Goal: Task Accomplishment & Management: Use online tool/utility

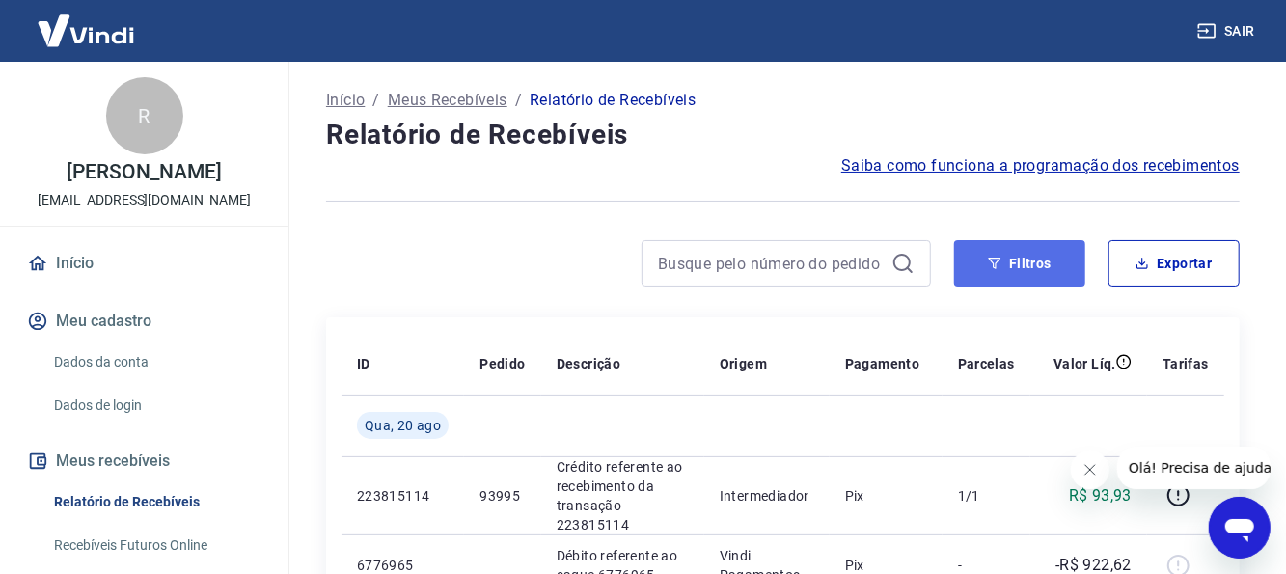
click at [1048, 278] on button "Filtros" at bounding box center [1019, 263] width 131 height 46
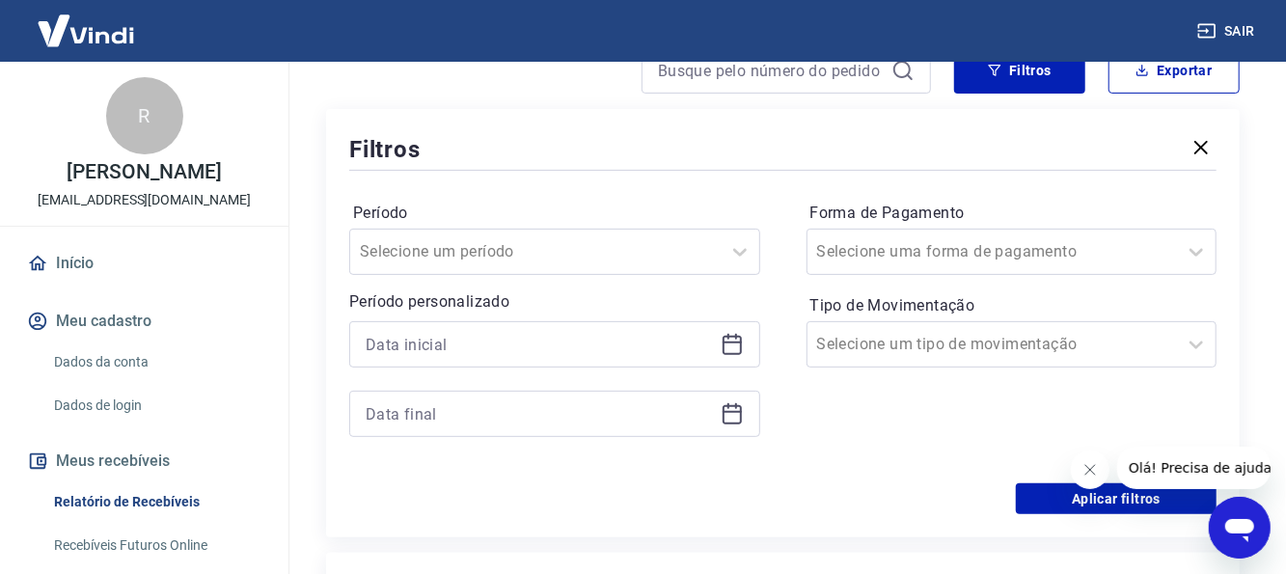
click at [730, 342] on icon at bounding box center [731, 342] width 19 height 2
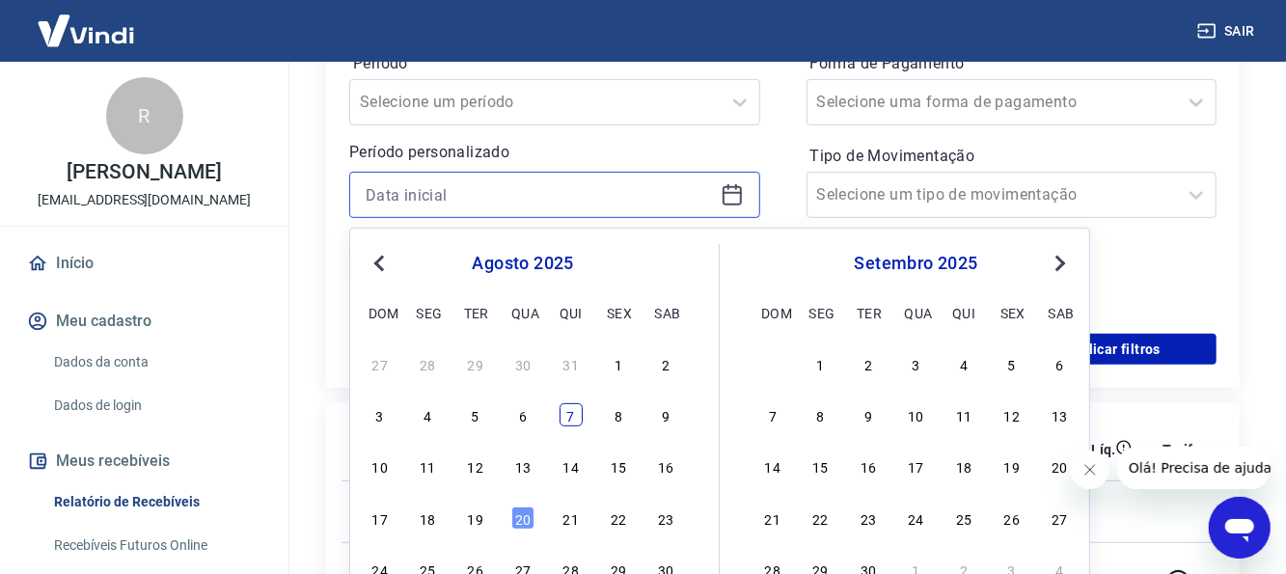
scroll to position [386, 0]
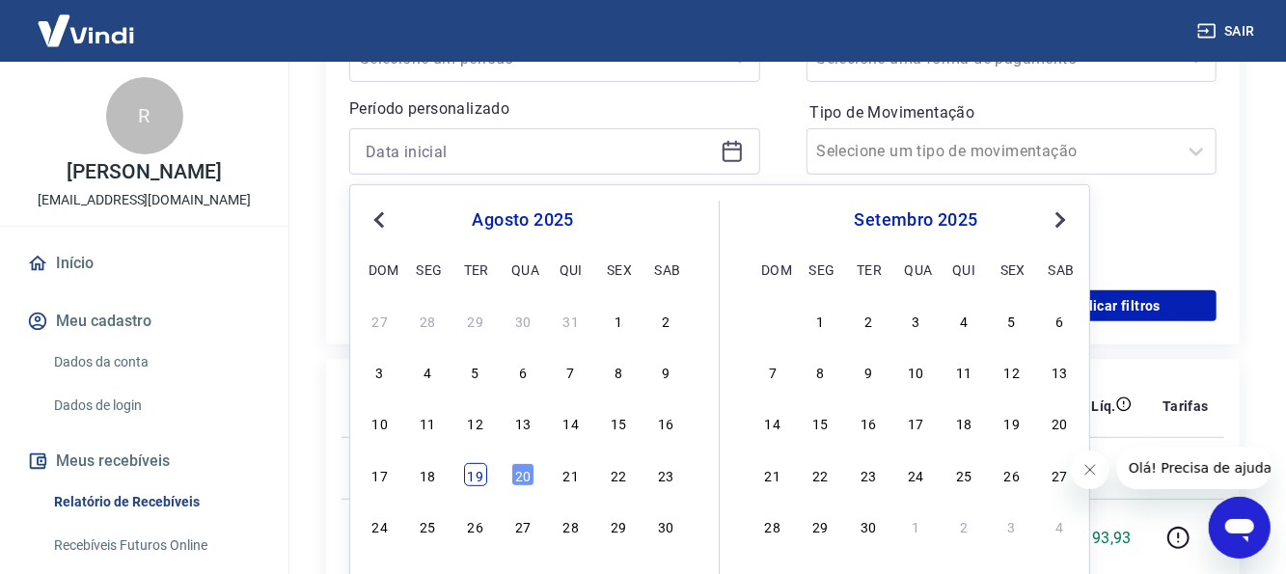
click at [480, 472] on div "19" at bounding box center [475, 474] width 23 height 23
type input "19/08/2025"
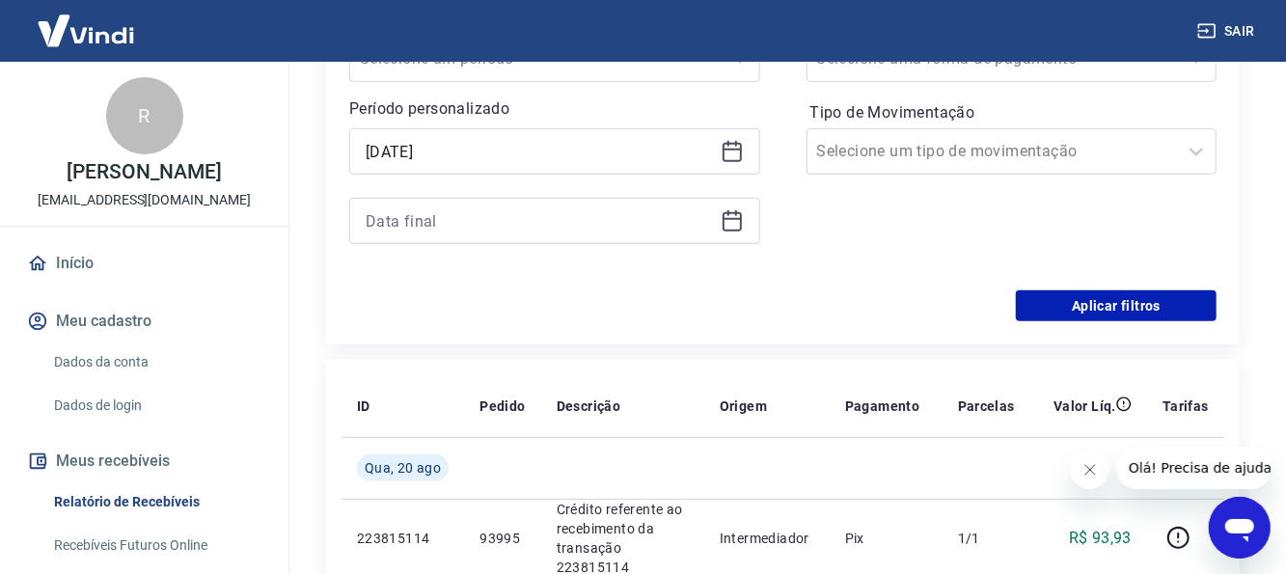
click at [737, 226] on icon at bounding box center [731, 220] width 23 height 23
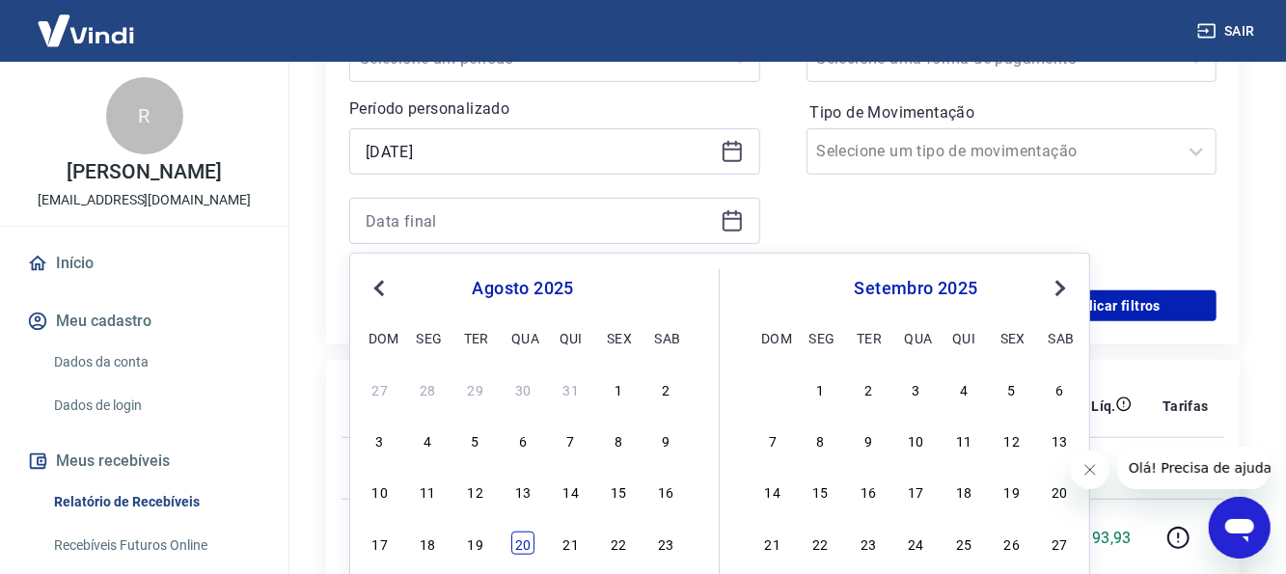
click at [525, 534] on div "20" at bounding box center [522, 542] width 23 height 23
type input "20/08/2025"
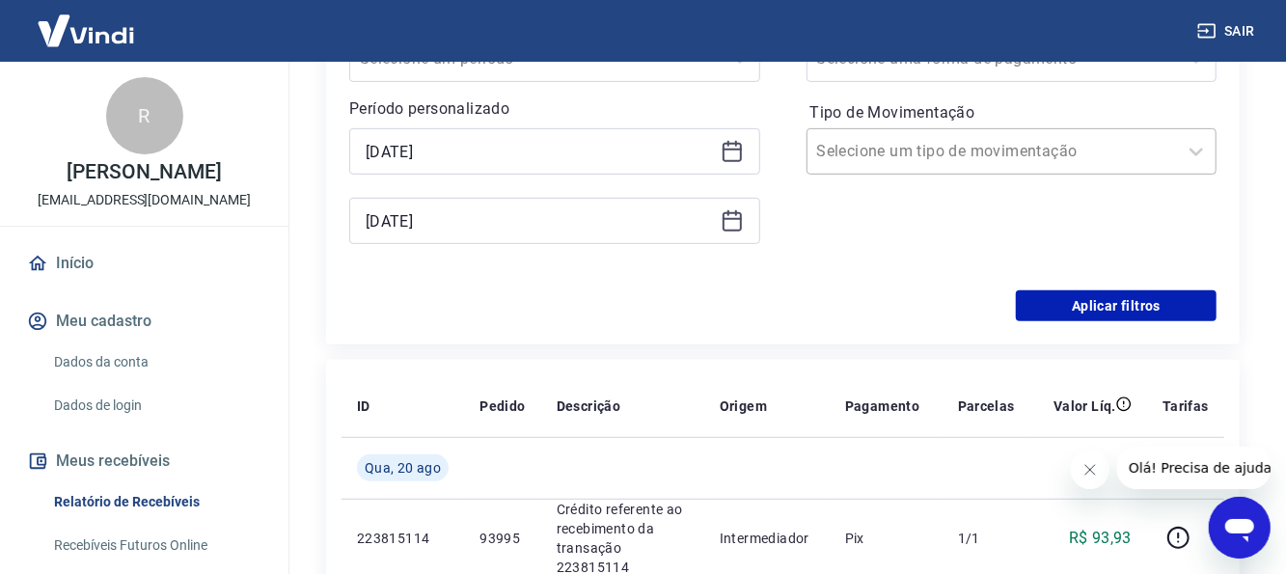
click at [925, 164] on div at bounding box center [992, 151] width 351 height 27
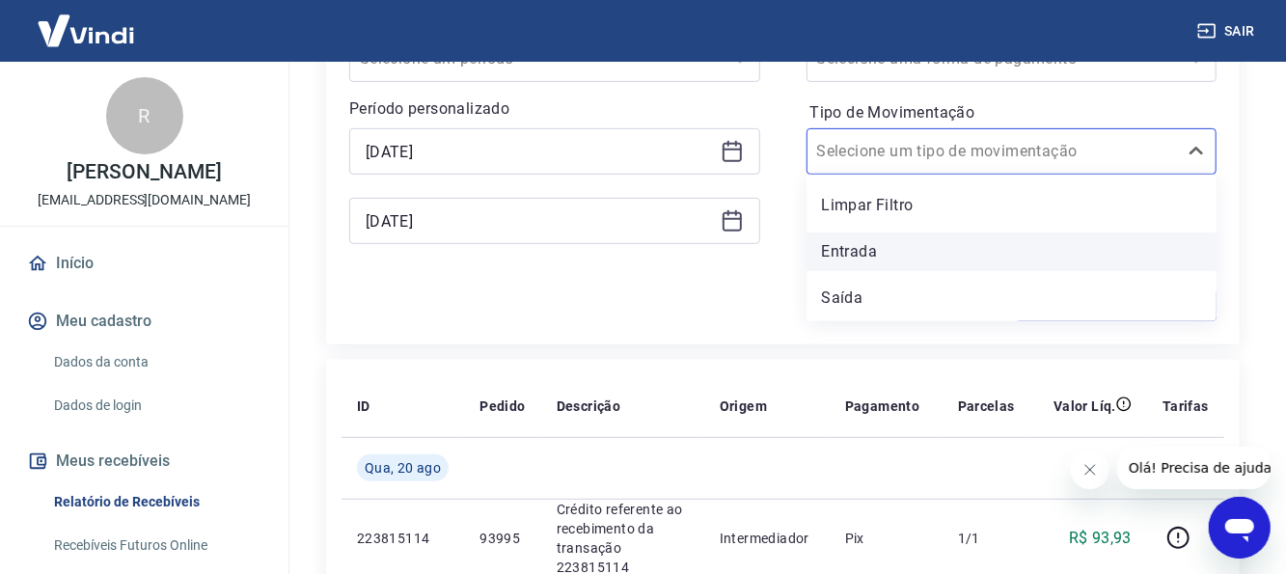
click at [886, 260] on div "Entrada" at bounding box center [1011, 251] width 411 height 39
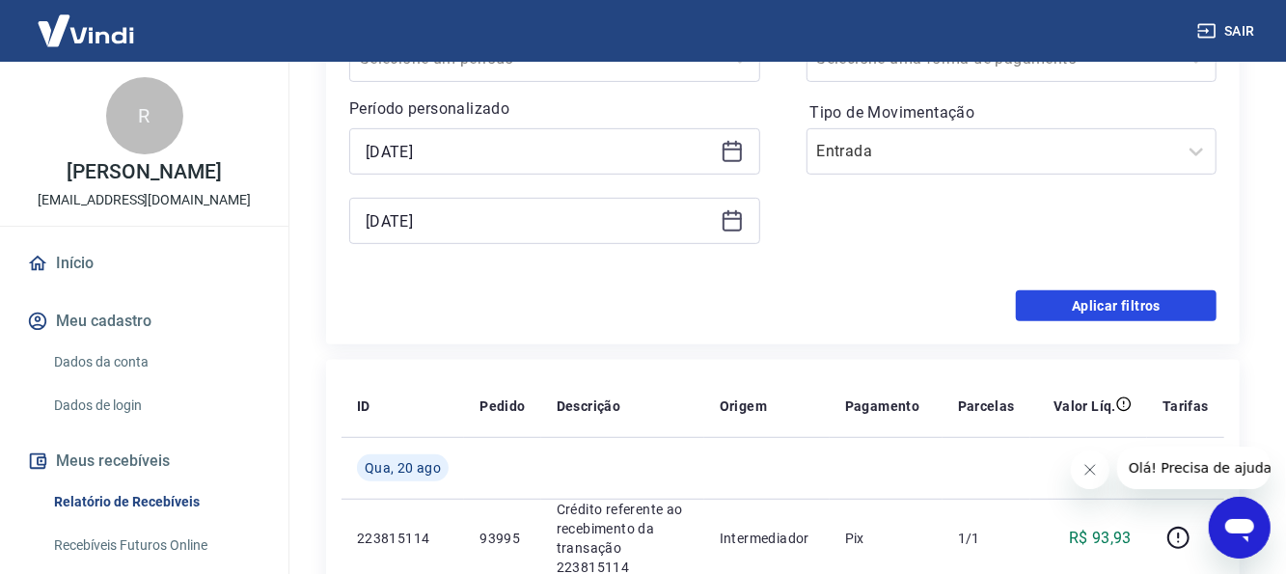
click at [1165, 310] on button "Aplicar filtros" at bounding box center [1116, 305] width 201 height 31
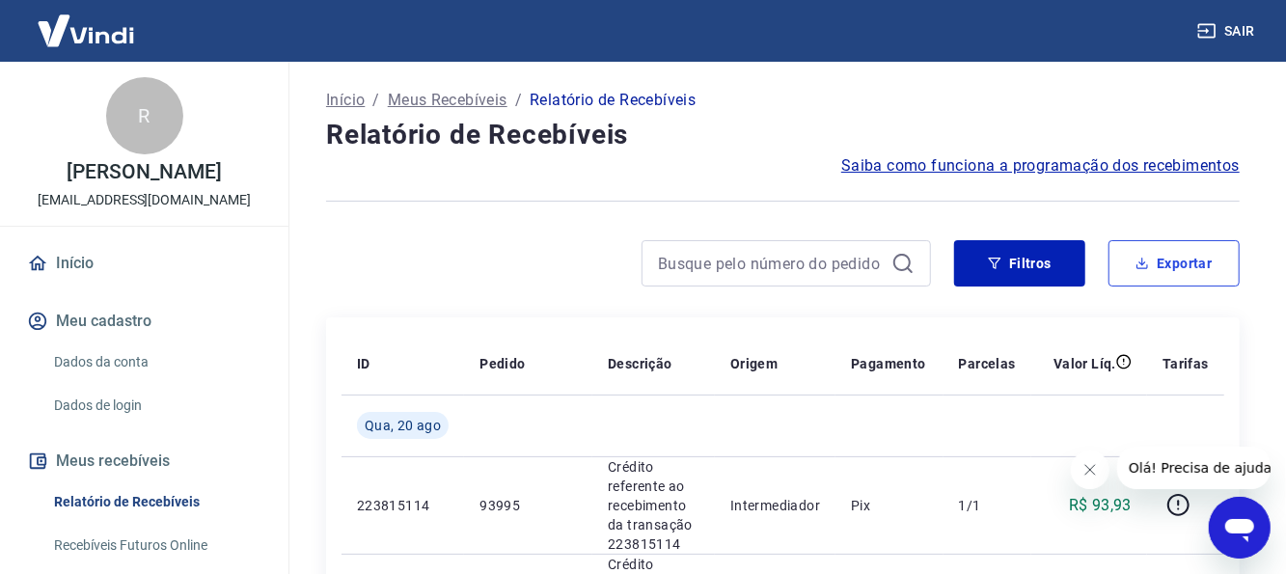
click at [1184, 253] on button "Exportar" at bounding box center [1173, 263] width 131 height 46
type input "19/08/2025"
type input "20/08/2025"
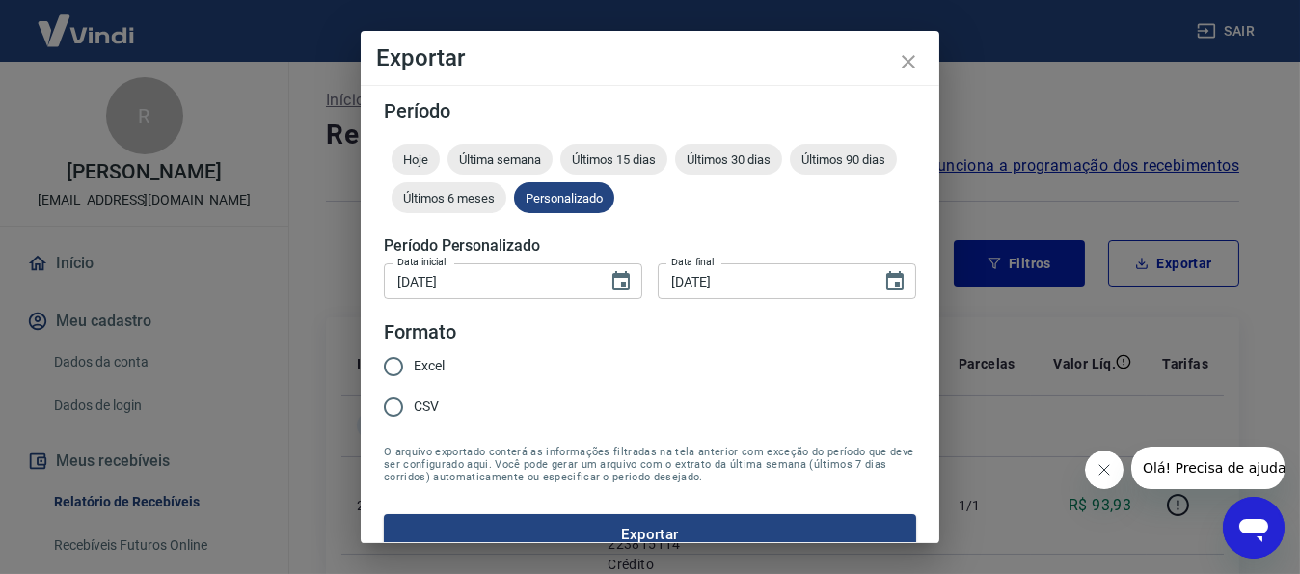
click at [438, 362] on span "Excel" at bounding box center [429, 366] width 31 height 20
click at [414, 362] on input "Excel" at bounding box center [393, 366] width 41 height 41
radio input "true"
click at [683, 521] on button "Exportar" at bounding box center [650, 534] width 532 height 41
